Goal: Information Seeking & Learning: Learn about a topic

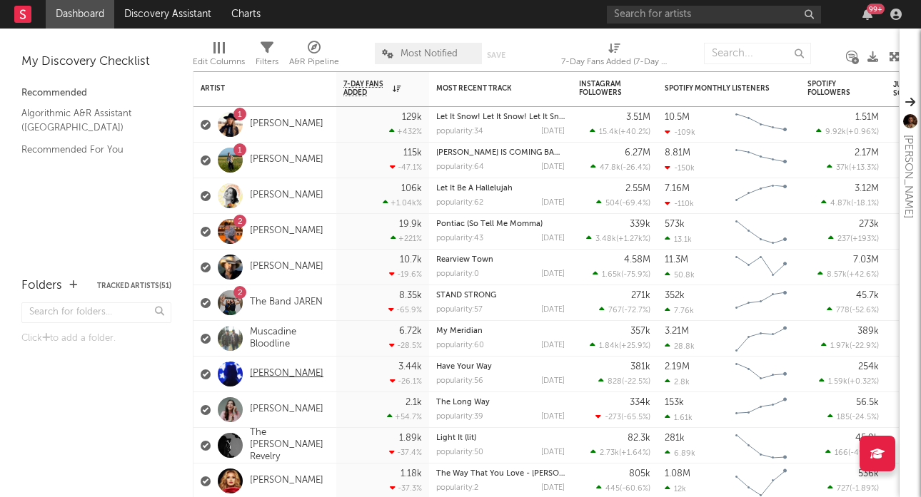
click at [280, 374] on link "[PERSON_NAME]" at bounding box center [287, 374] width 74 height 12
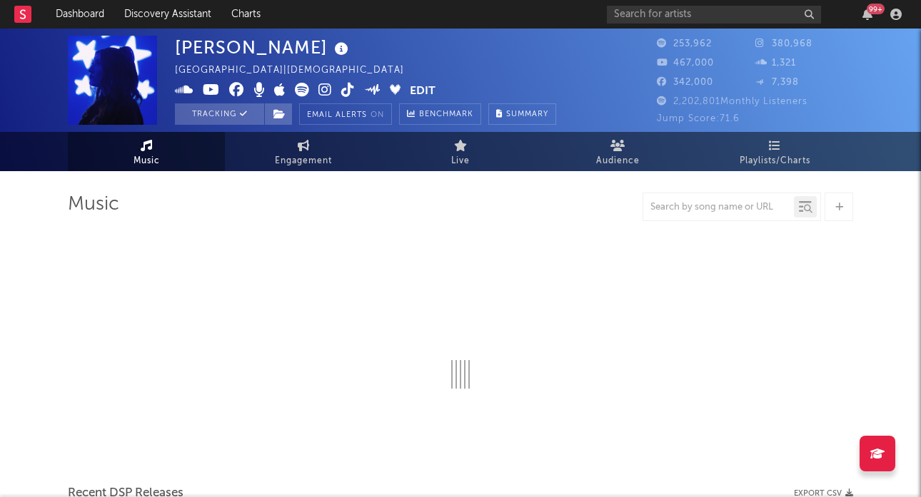
select select "6m"
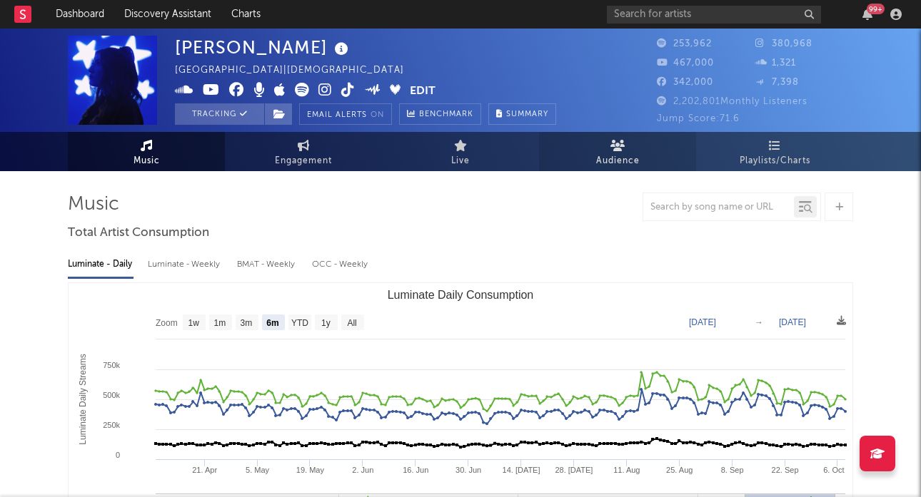
click at [620, 140] on icon at bounding box center [617, 145] width 15 height 11
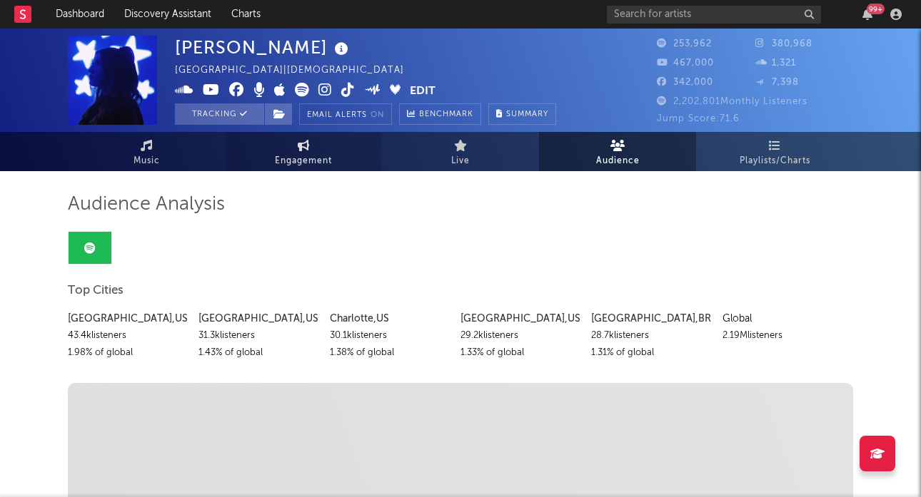
click at [301, 146] on icon at bounding box center [304, 145] width 12 height 11
select select "1w"
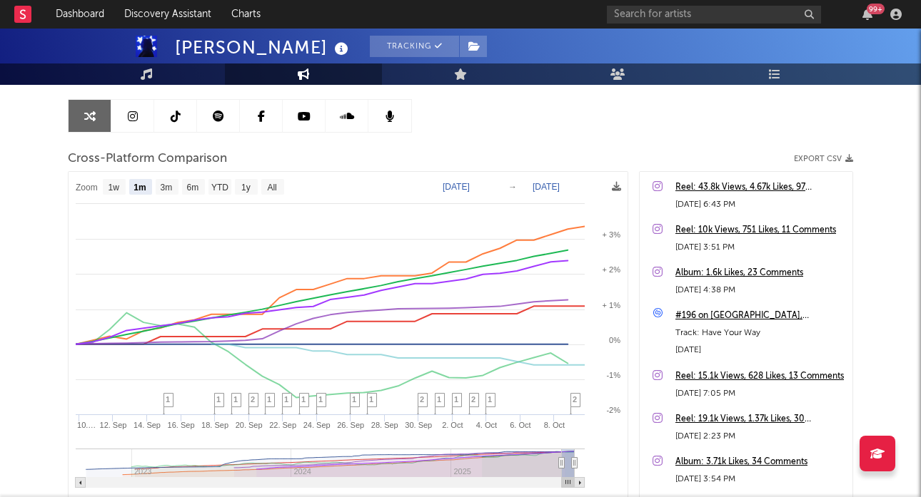
scroll to position [123, 0]
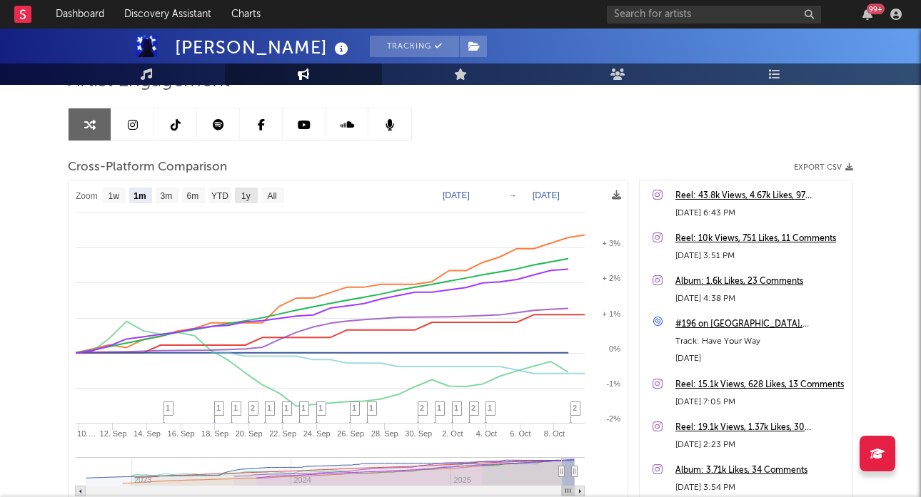
click at [243, 196] on text "1y" at bounding box center [245, 196] width 9 height 10
select select "1y"
type input "[DATE]"
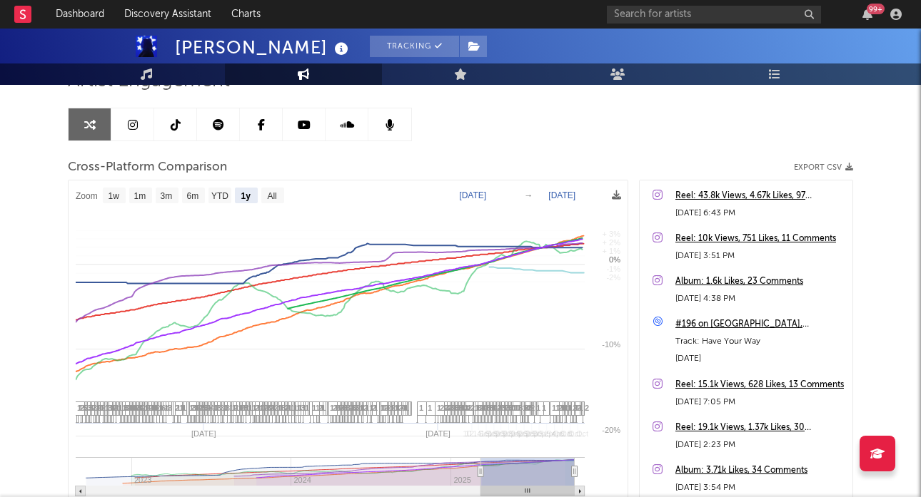
select select "1y"
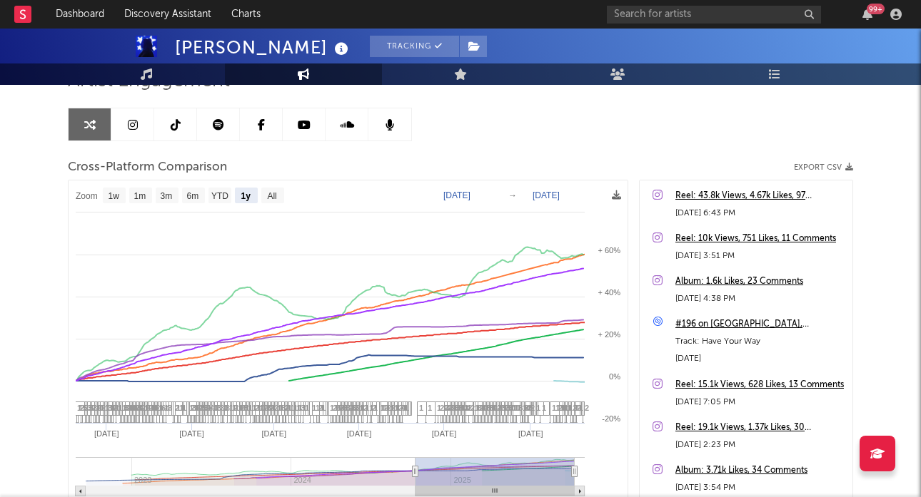
click at [216, 125] on icon at bounding box center [218, 124] width 11 height 11
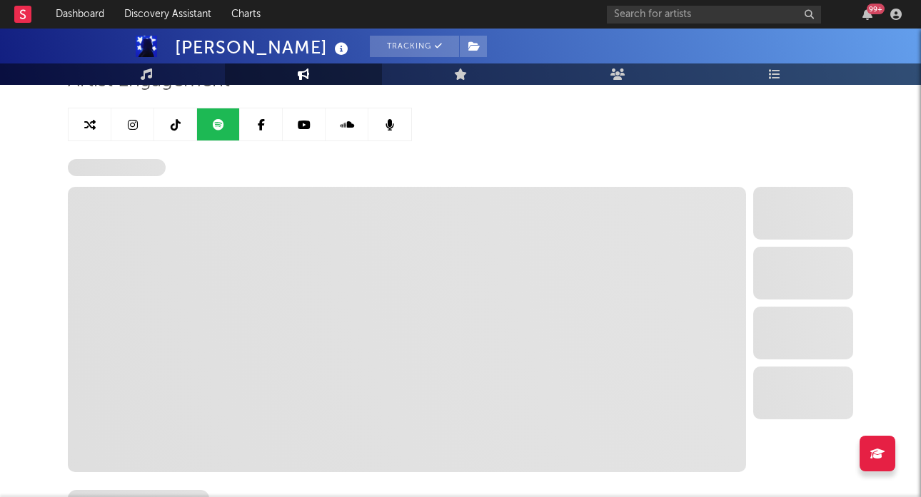
select select "6m"
select select "1w"
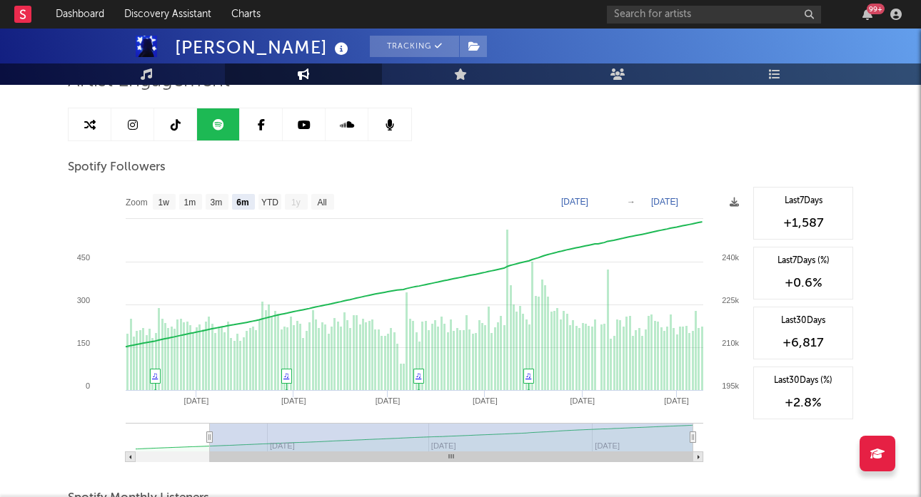
click at [299, 198] on text "1y" at bounding box center [295, 203] width 9 height 10
click at [271, 199] on text "YTD" at bounding box center [269, 203] width 17 height 10
select select "YTD"
type input "[DATE]"
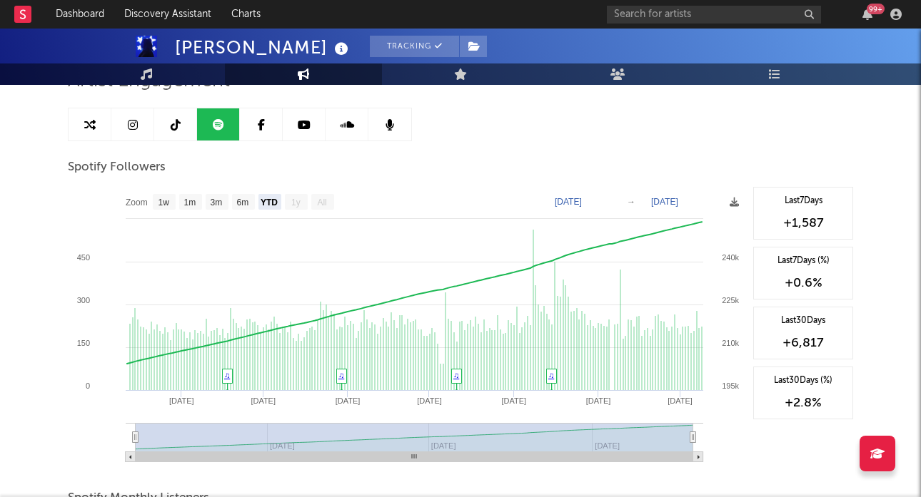
click at [296, 201] on text "1y" at bounding box center [295, 203] width 9 height 10
click at [240, 196] on rect at bounding box center [243, 202] width 23 height 16
select select "6m"
type input "[DATE]"
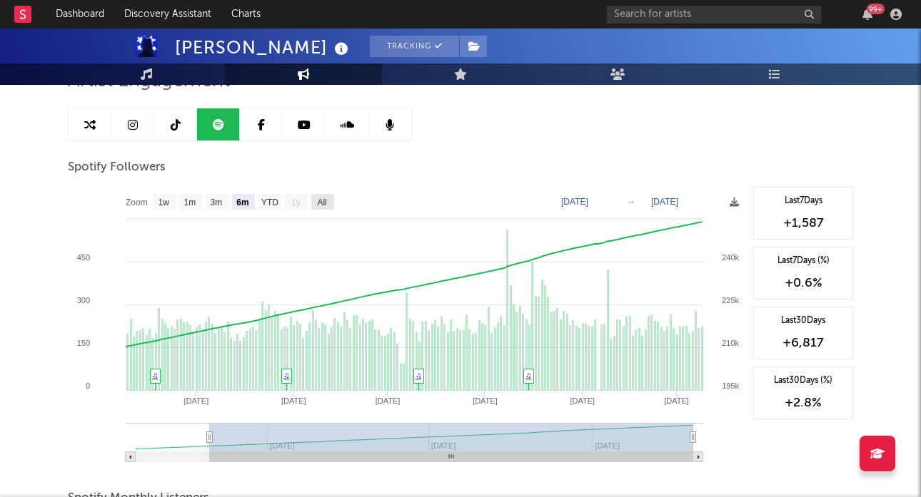
click at [325, 203] on text "All" at bounding box center [321, 203] width 9 height 10
select select "All"
type input "[DATE]"
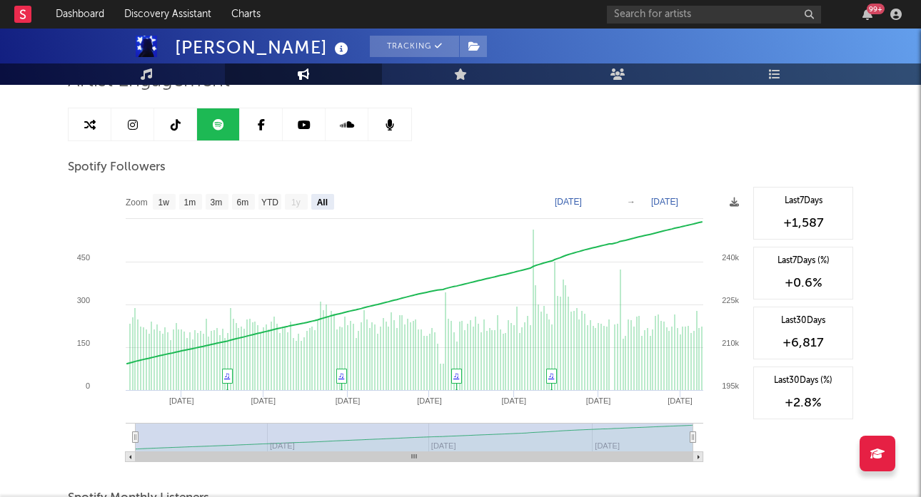
click at [295, 203] on text "1y" at bounding box center [295, 203] width 9 height 10
click at [267, 201] on text "YTD" at bounding box center [269, 203] width 17 height 10
select select "YTD"
click at [97, 122] on link at bounding box center [90, 124] width 43 height 32
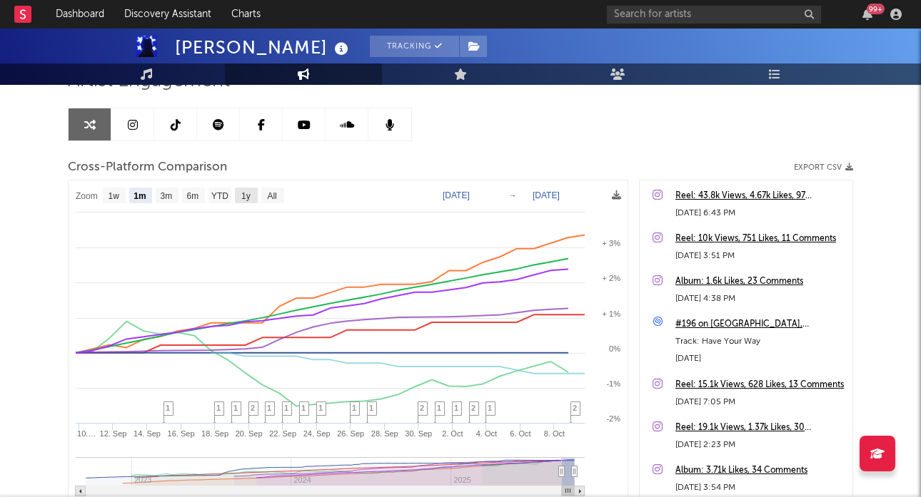
click at [246, 197] on text "1y" at bounding box center [245, 196] width 9 height 10
select select "1y"
type input "[DATE]"
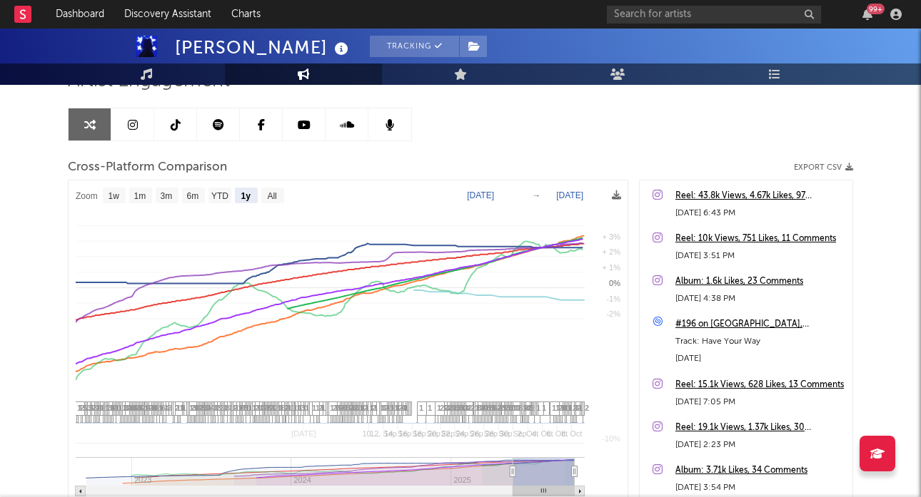
select select "1y"
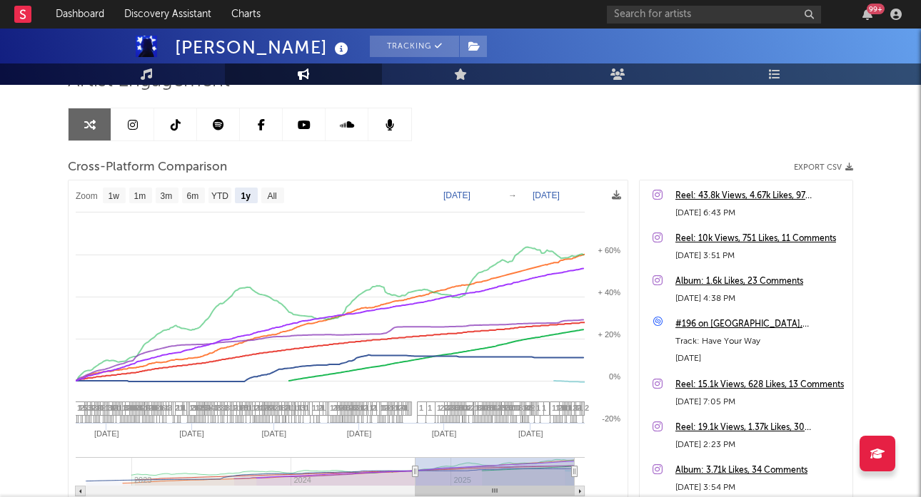
click at [221, 123] on icon at bounding box center [218, 124] width 11 height 11
select select "6m"
select select "1w"
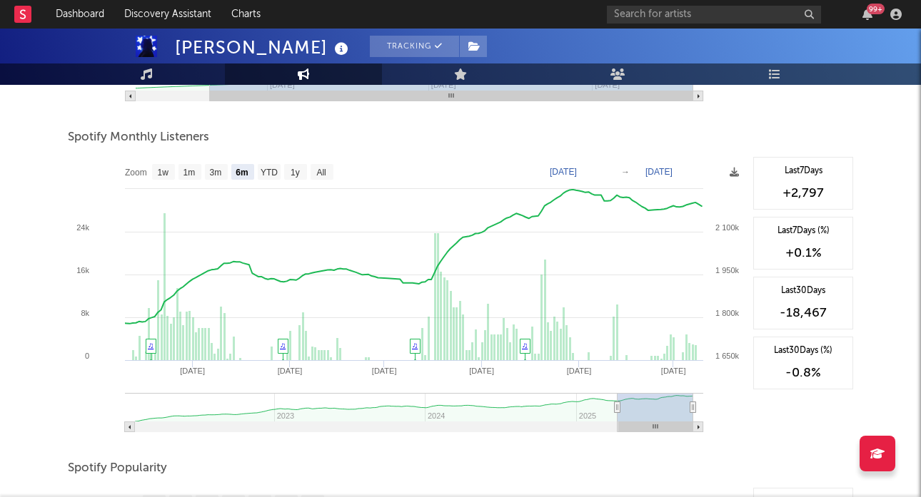
scroll to position [492, 0]
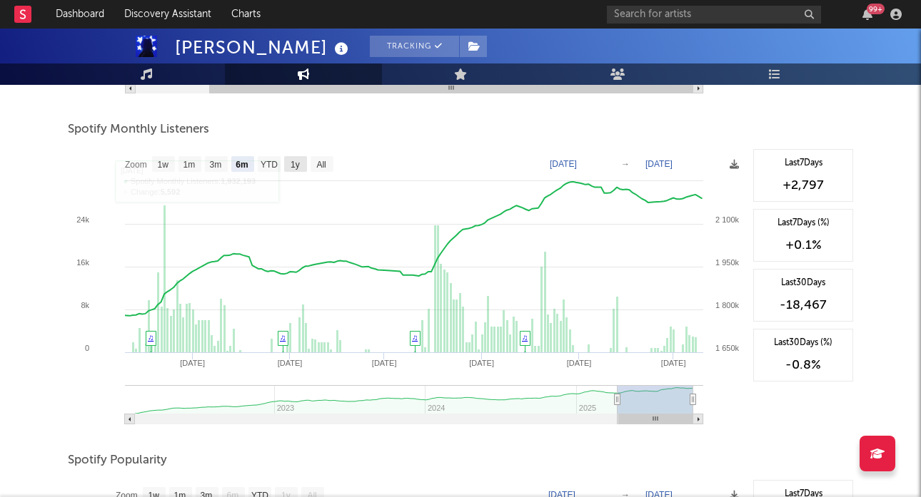
click at [294, 163] on text "1y" at bounding box center [294, 165] width 9 height 10
select select "1y"
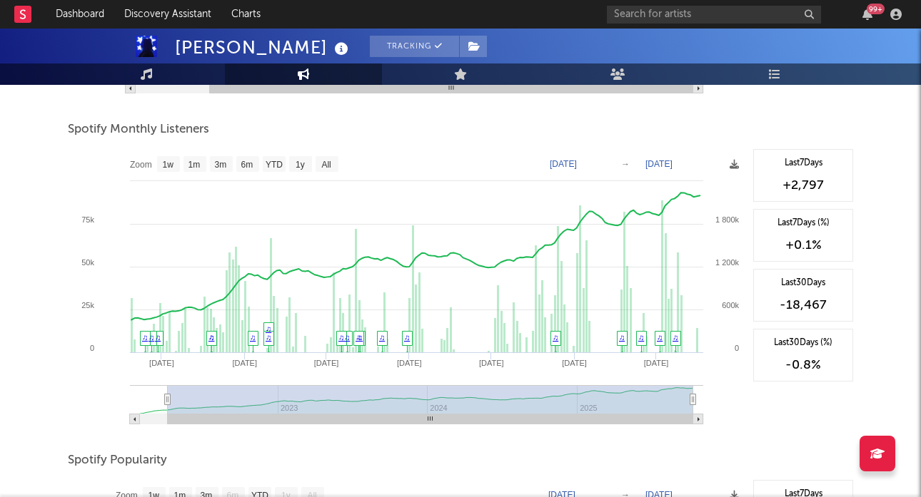
type input "[DATE]"
select select "All"
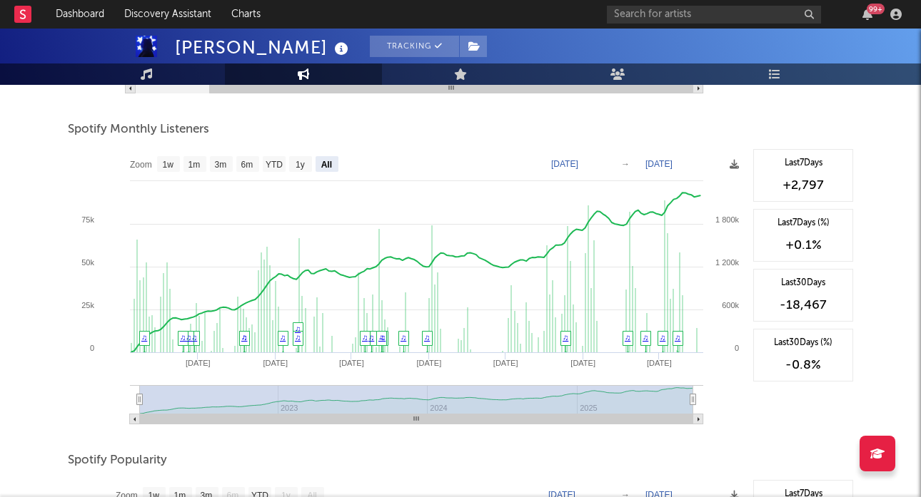
drag, startPoint x: 544, startPoint y: 403, endPoint x: 118, endPoint y: 412, distance: 426.2
click at [118, 412] on icon "Created with Highcharts 10.3.3 Jan '[DATE] Jan '[DATE] [DATE] '[DATE] [DATE] '2…" at bounding box center [407, 291] width 678 height 285
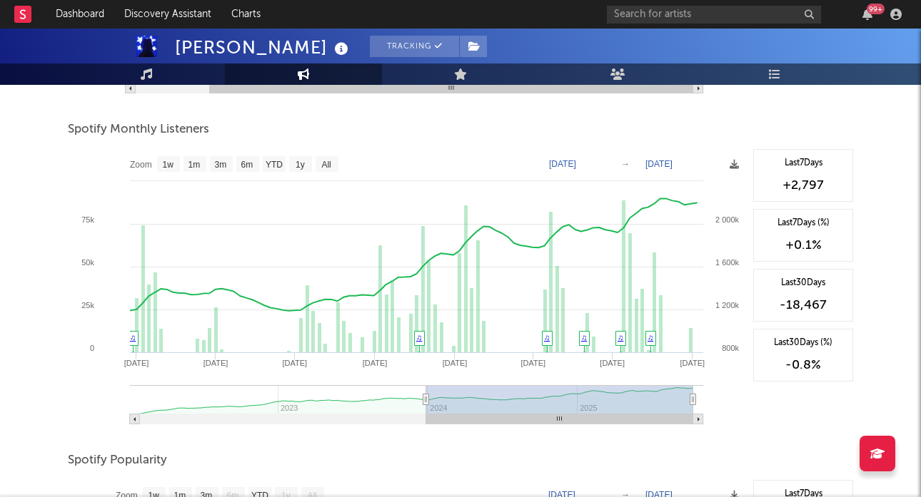
type input "[DATE]"
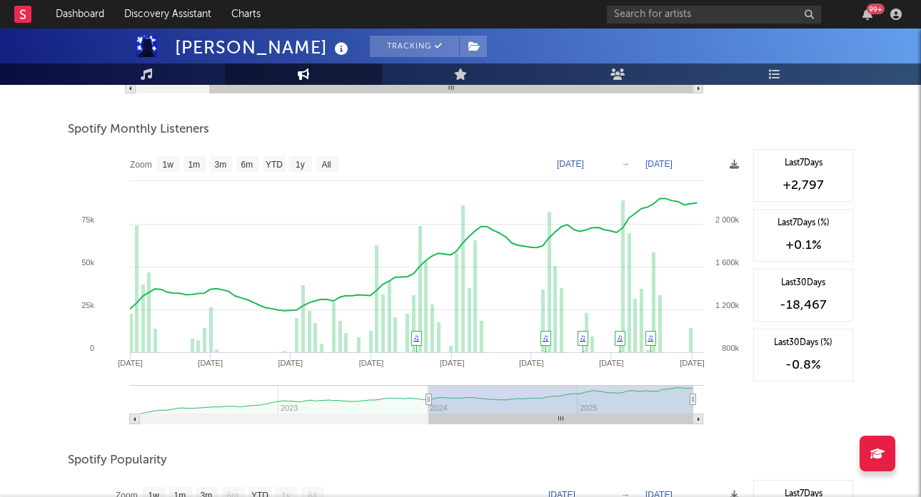
drag, startPoint x: 138, startPoint y: 400, endPoint x: 429, endPoint y: 408, distance: 290.6
click at [429, 408] on g at bounding box center [416, 404] width 573 height 39
click at [301, 165] on text "1y" at bounding box center [299, 165] width 9 height 10
select select "1y"
type input "[DATE]"
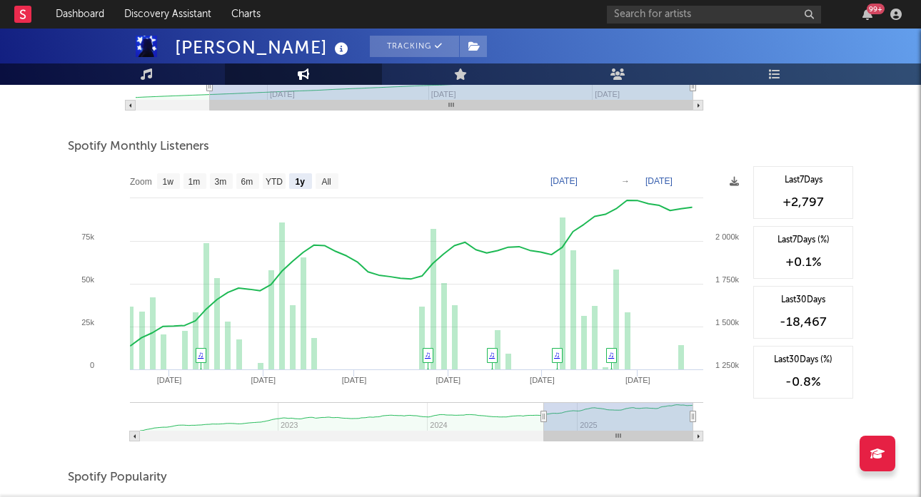
scroll to position [485, 0]
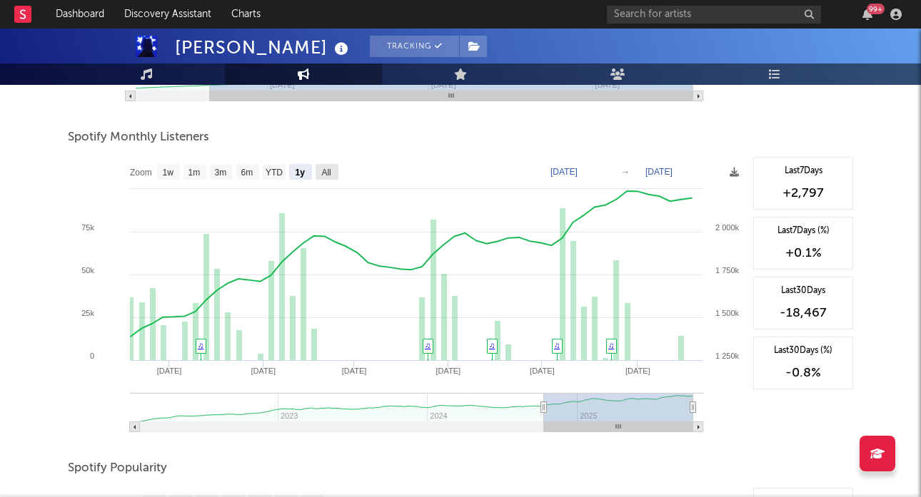
click at [328, 171] on text "All" at bounding box center [325, 173] width 9 height 10
select select "All"
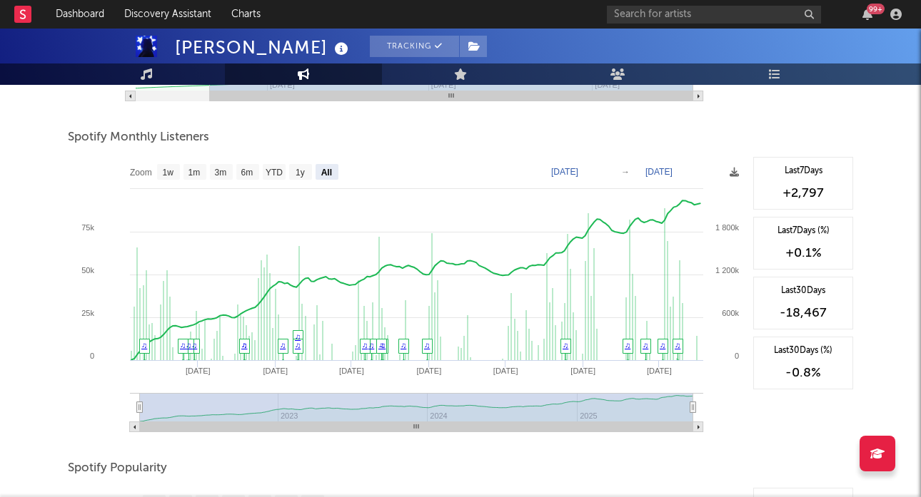
click at [578, 168] on text "[DATE]" at bounding box center [564, 172] width 27 height 10
click at [606, 168] on input "[DATE]" at bounding box center [573, 172] width 66 height 14
type input "[DATE]"
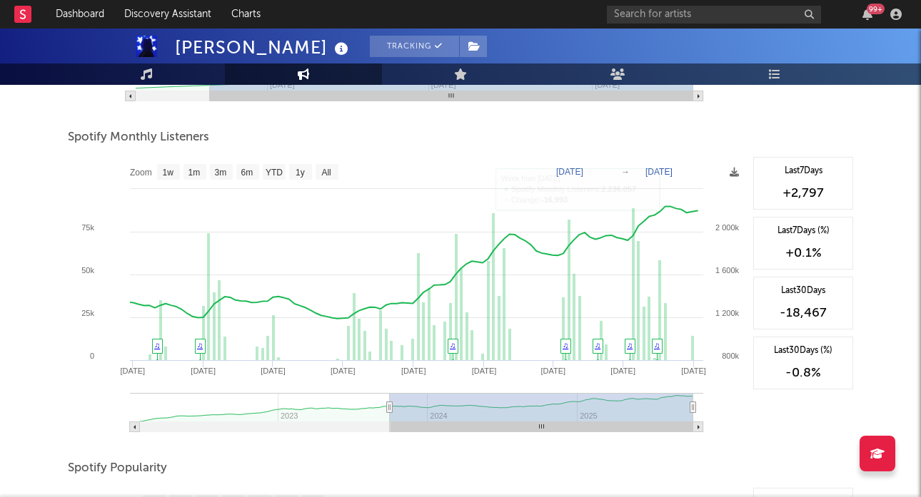
click at [672, 171] on text "[DATE]" at bounding box center [658, 172] width 27 height 10
click at [701, 169] on input "[DATE]" at bounding box center [668, 172] width 66 height 14
type input "[DATE]"
